Goal: Information Seeking & Learning: Learn about a topic

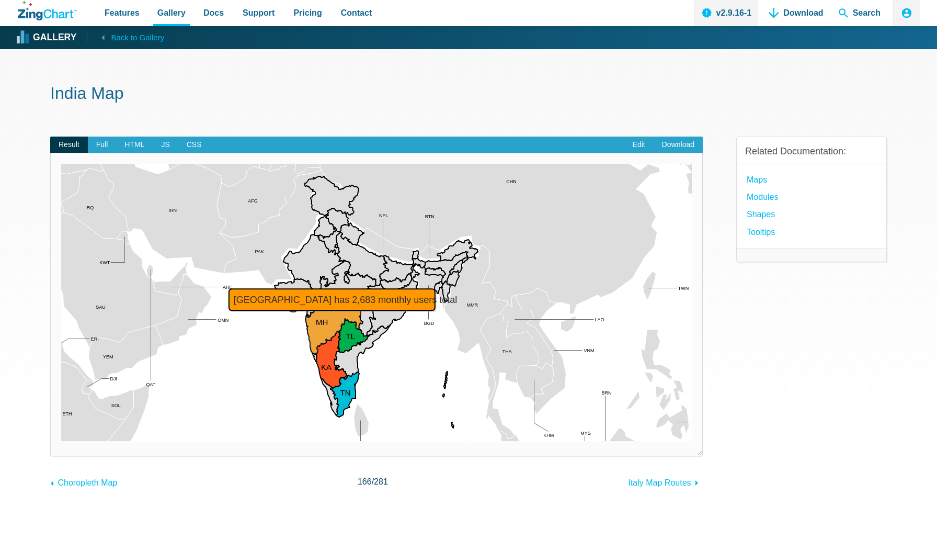
click at [61, 441] on area "Maharashtra has 2,683 monthly users total" at bounding box center [61, 441] width 0 height 0
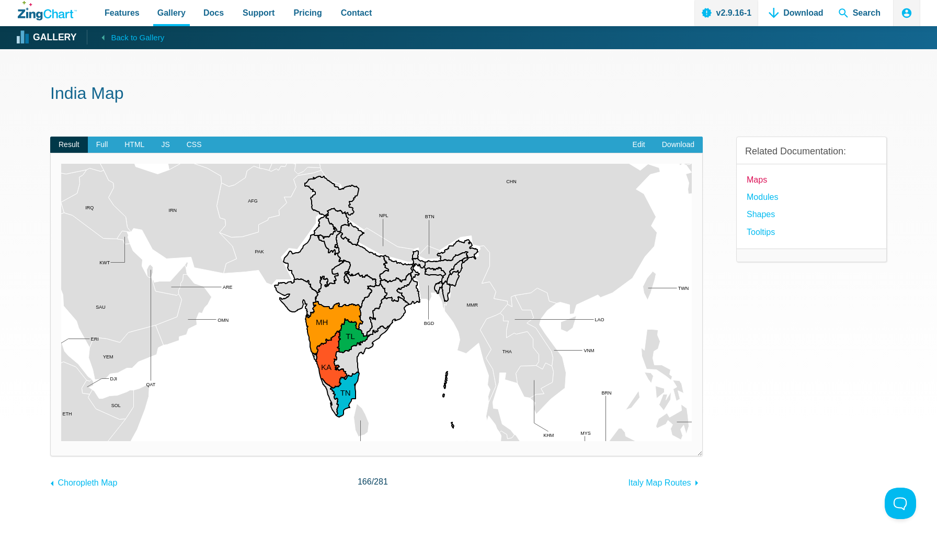
click at [760, 177] on link "Maps" at bounding box center [757, 180] width 20 height 14
click at [61, 441] on area "Rajasthan" at bounding box center [61, 441] width 0 height 0
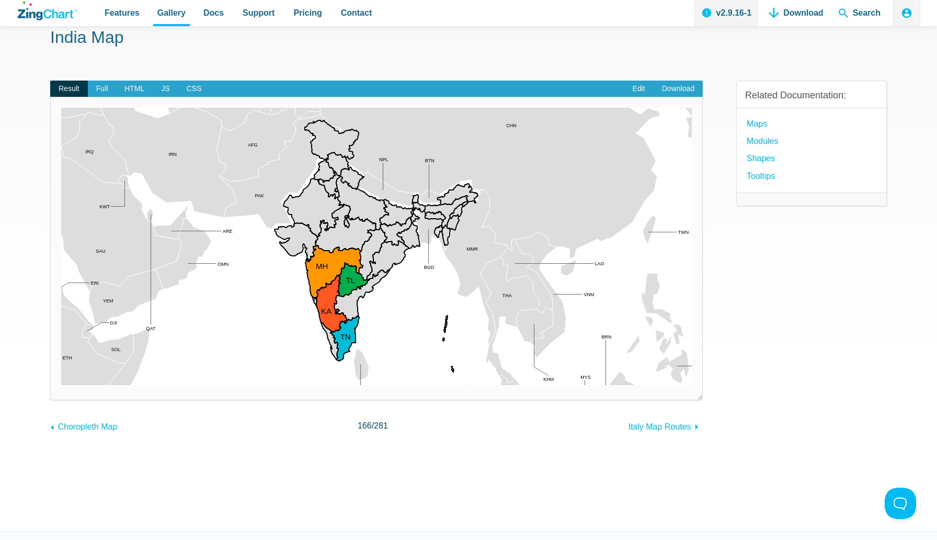
scroll to position [18, 0]
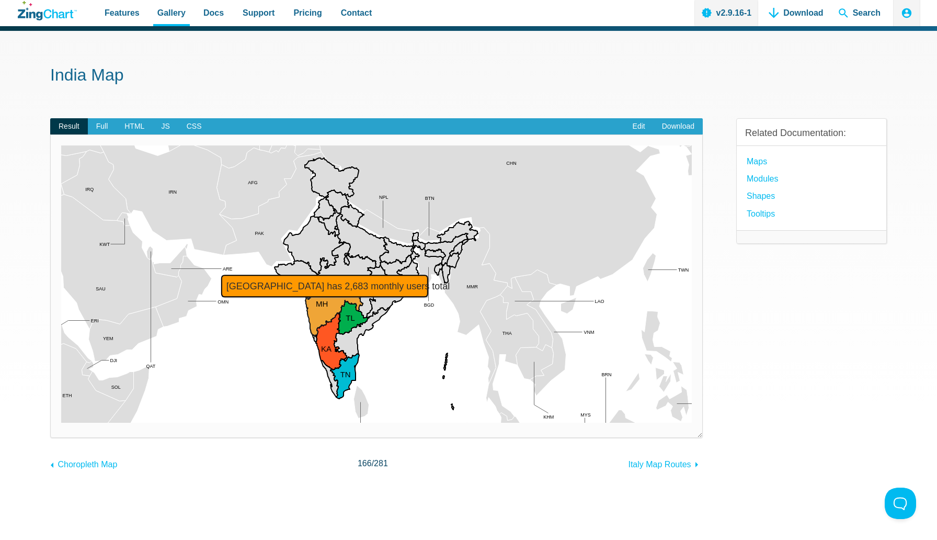
click at [61, 423] on area "Maharashtra has 2,683 monthly users total" at bounding box center [61, 423] width 0 height 0
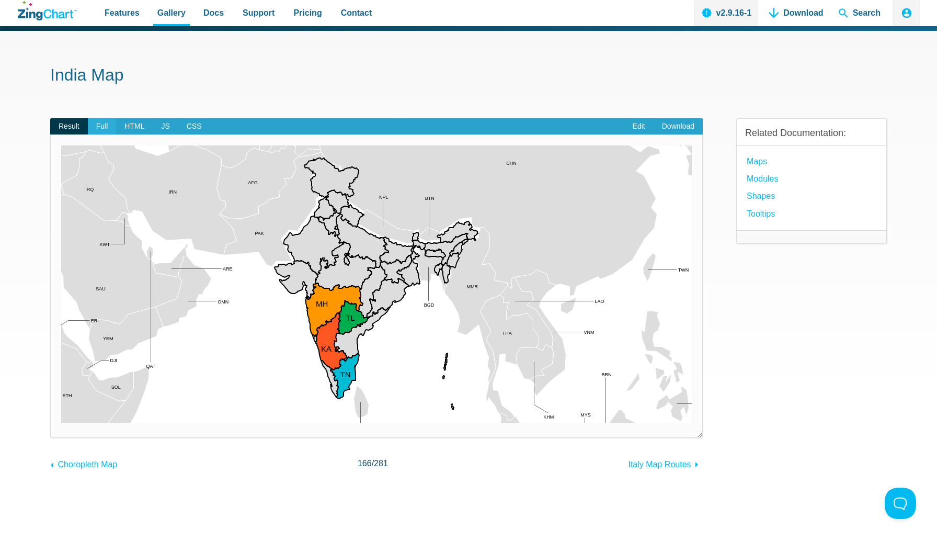
click at [99, 121] on span "Full" at bounding box center [102, 126] width 29 height 17
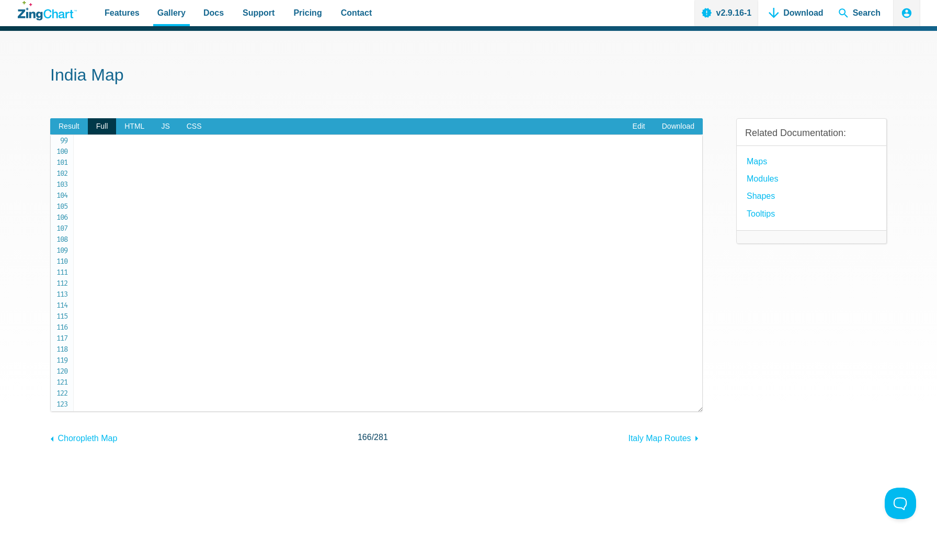
scroll to position [1146, 0]
click at [131, 121] on span "HTML" at bounding box center [134, 126] width 37 height 17
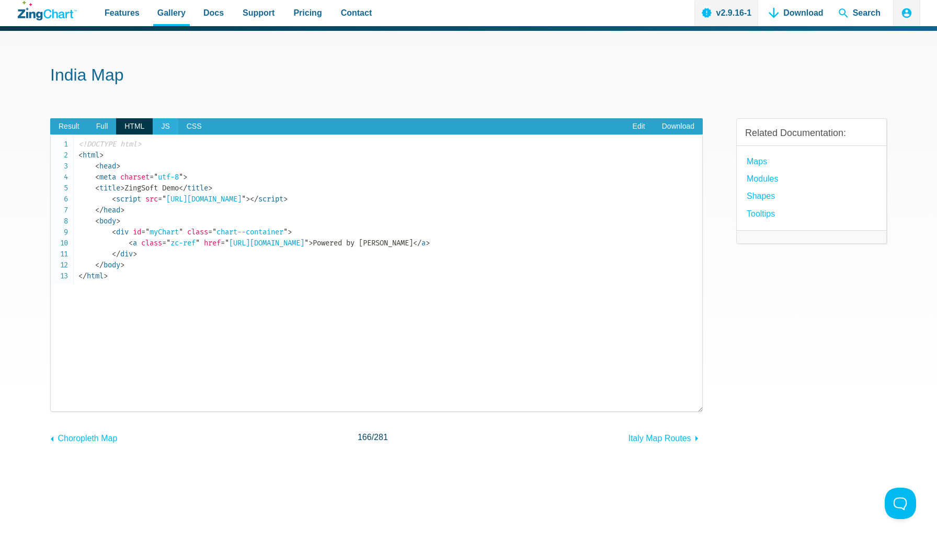
click at [164, 126] on span "JS" at bounding box center [165, 126] width 25 height 17
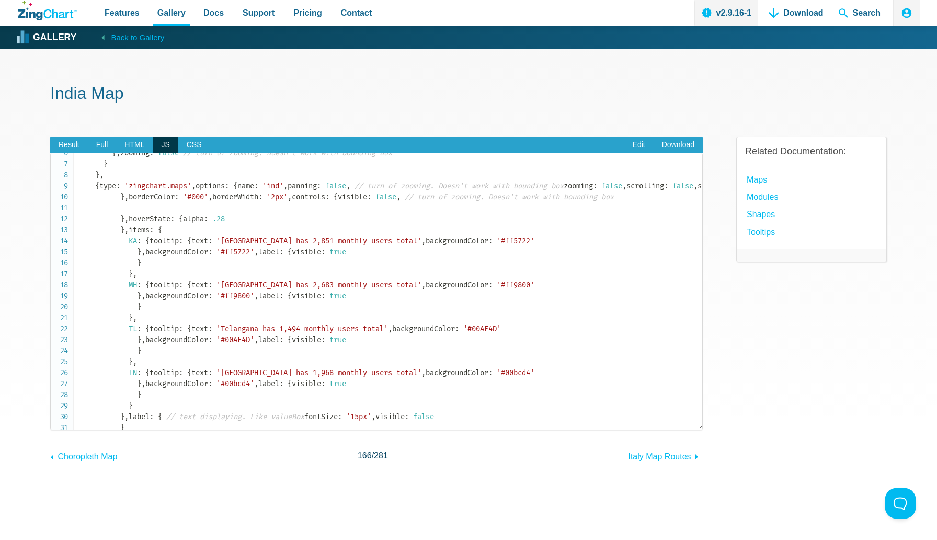
scroll to position [0, 0]
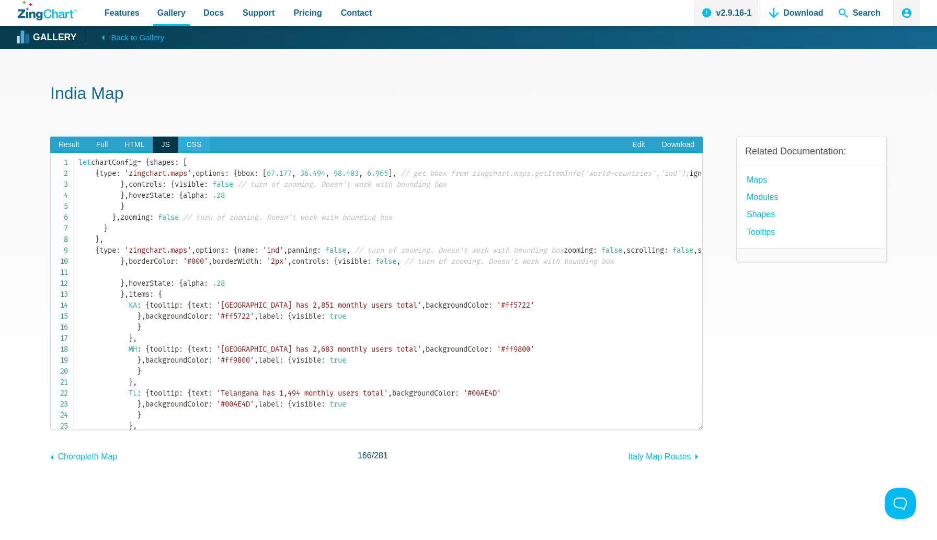
click at [185, 142] on span "CSS" at bounding box center [194, 145] width 32 height 17
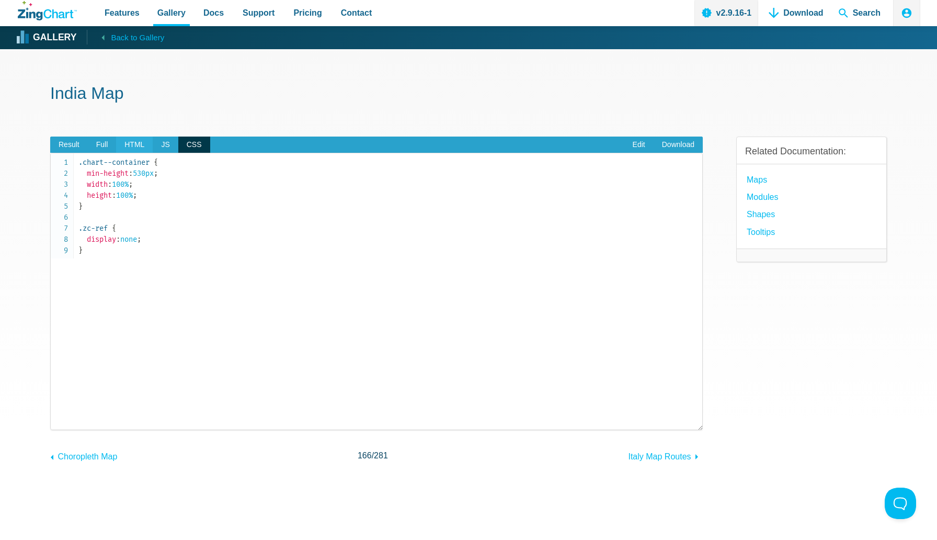
click at [149, 146] on span "HTML" at bounding box center [134, 145] width 37 height 17
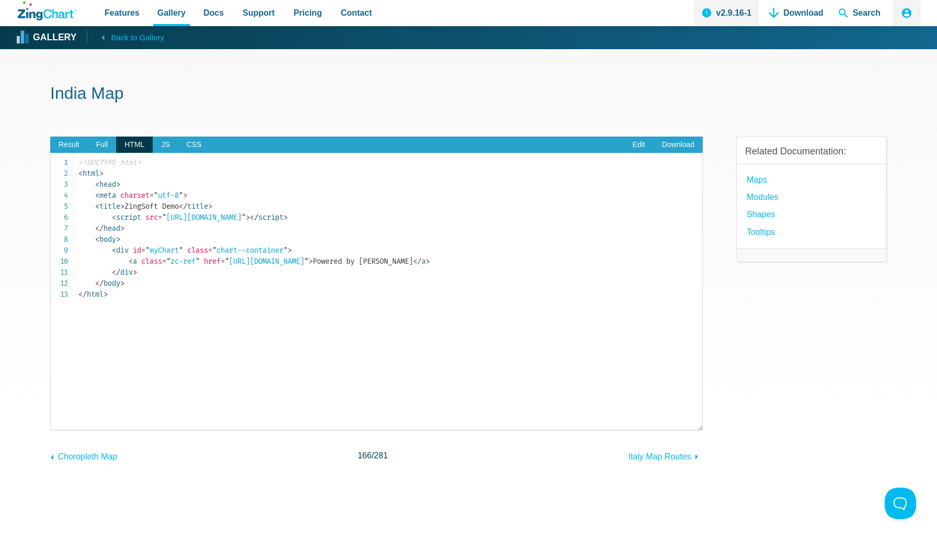
click at [120, 146] on span "HTML" at bounding box center [134, 145] width 37 height 17
click at [96, 143] on span "Full" at bounding box center [102, 145] width 29 height 17
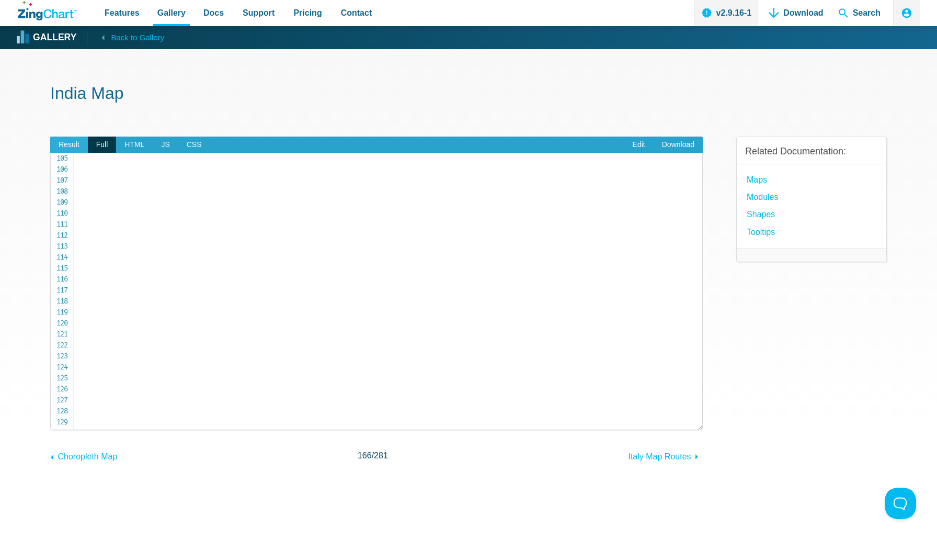
click at [66, 142] on span "Result" at bounding box center [69, 145] width 38 height 17
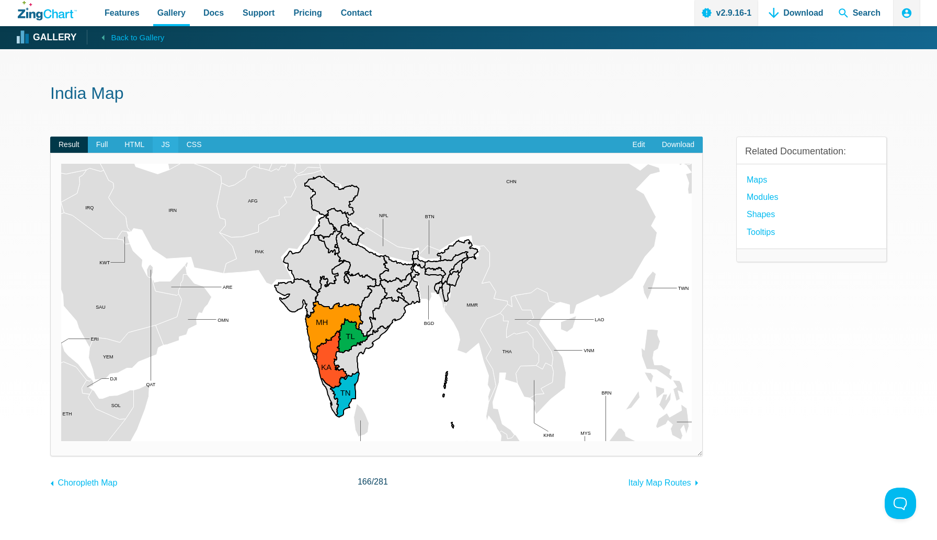
click at [163, 147] on span "JS" at bounding box center [165, 145] width 25 height 17
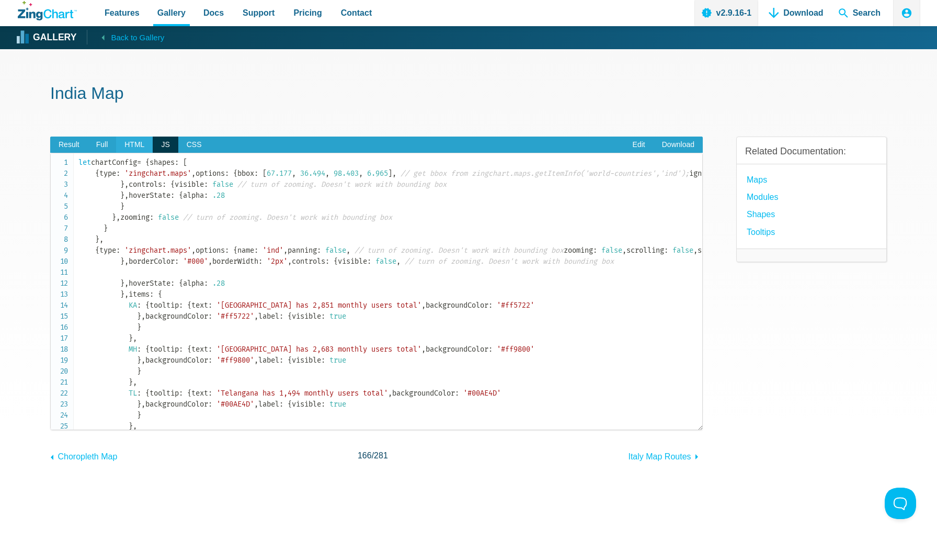
click at [128, 146] on span "HTML" at bounding box center [134, 145] width 37 height 17
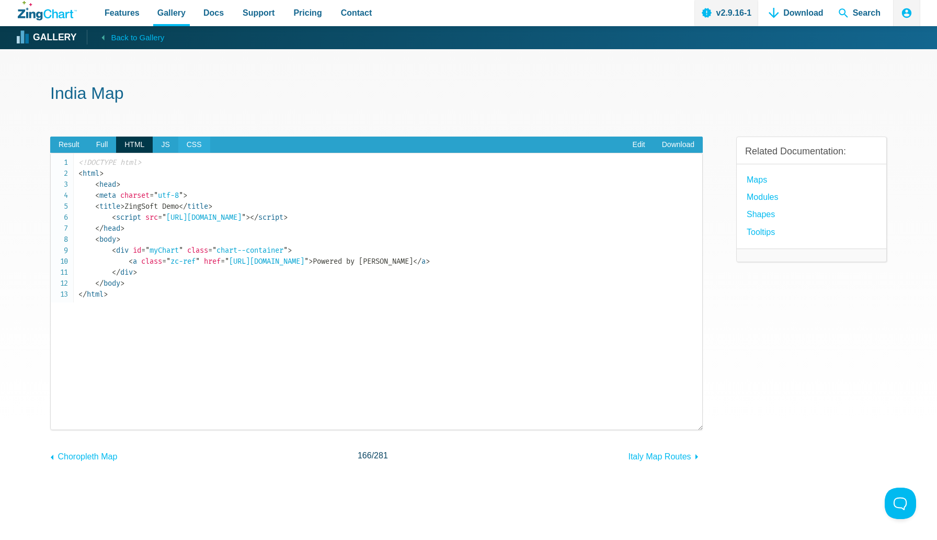
click at [181, 142] on span "CSS" at bounding box center [194, 145] width 32 height 17
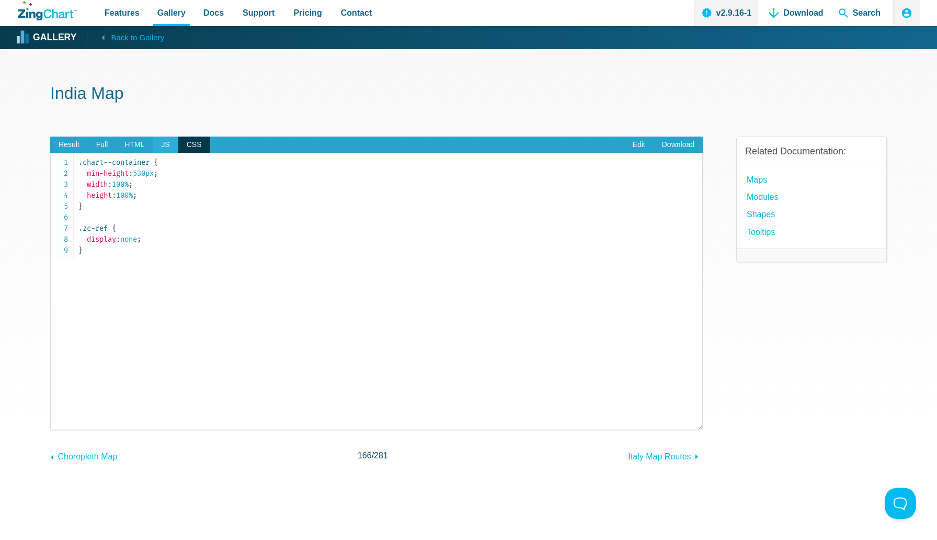
click at [156, 142] on span "JS" at bounding box center [165, 145] width 25 height 17
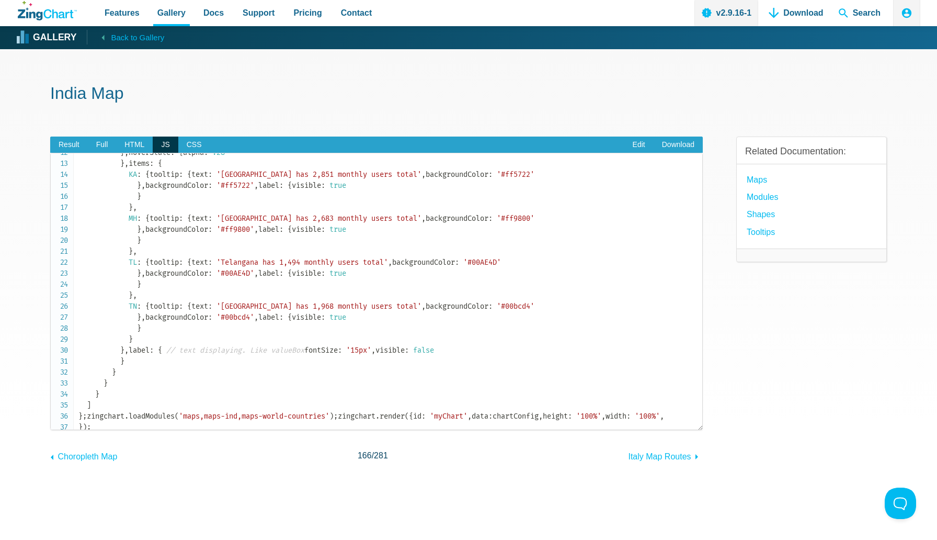
scroll to position [134, 0]
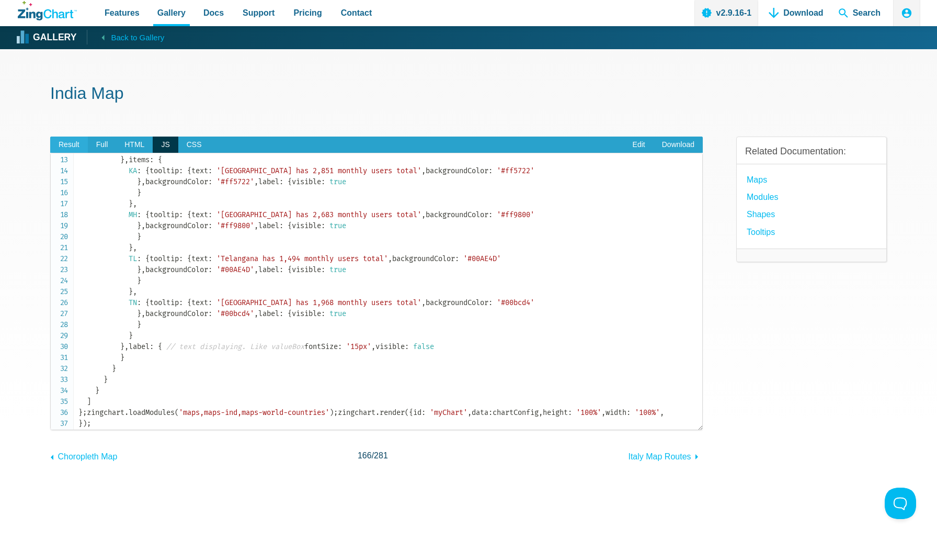
click at [73, 144] on span "Result" at bounding box center [69, 145] width 38 height 17
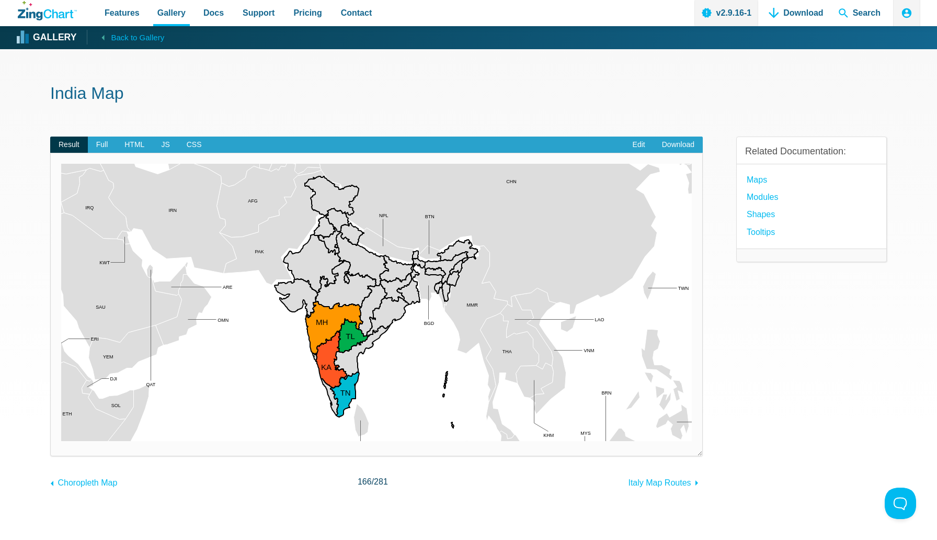
click at [644, 32] on div "Gallery Back to Gallery" at bounding box center [470, 37] width 906 height 23
